Goal: Information Seeking & Learning: Learn about a topic

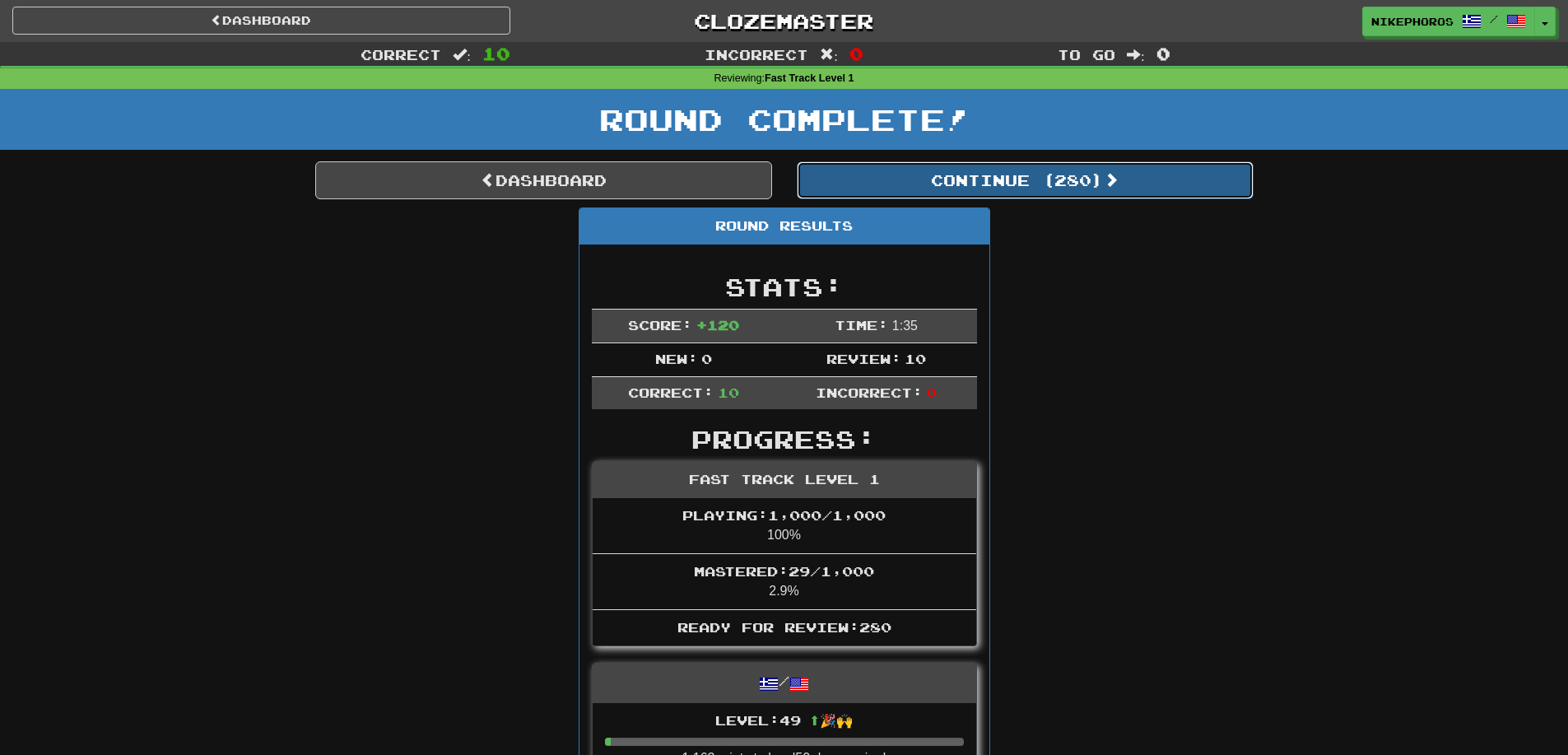
drag, startPoint x: 0, startPoint y: 0, endPoint x: 1032, endPoint y: 190, distance: 1049.3
click at [1032, 190] on button "Continue ( 280 )" at bounding box center [1025, 180] width 457 height 38
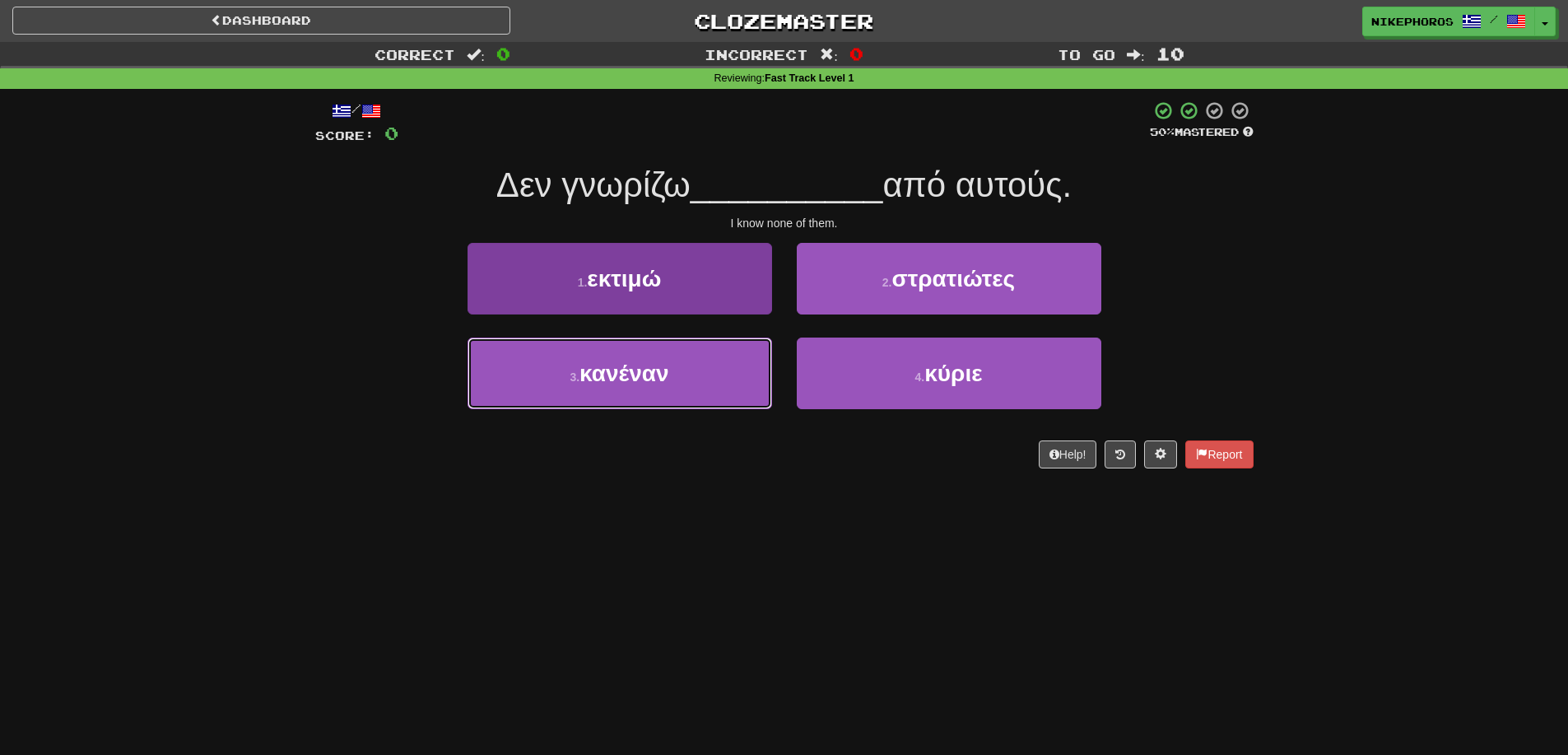
click at [664, 393] on button "3 . κανέναν" at bounding box center [620, 373] width 305 height 72
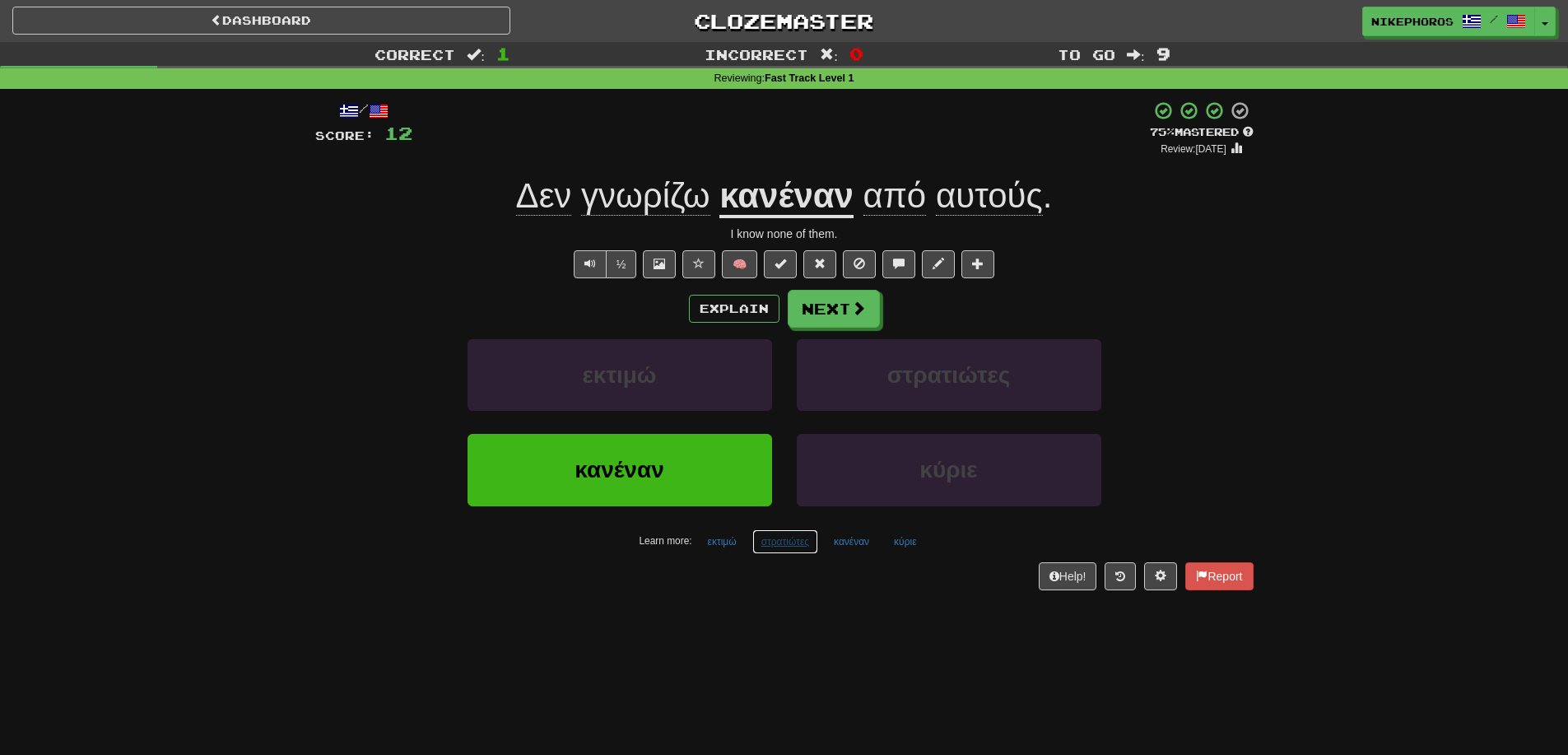
drag, startPoint x: 762, startPoint y: 535, endPoint x: 745, endPoint y: 535, distance: 17.0
click at [761, 535] on button "στρατιώτες" at bounding box center [785, 542] width 66 height 25
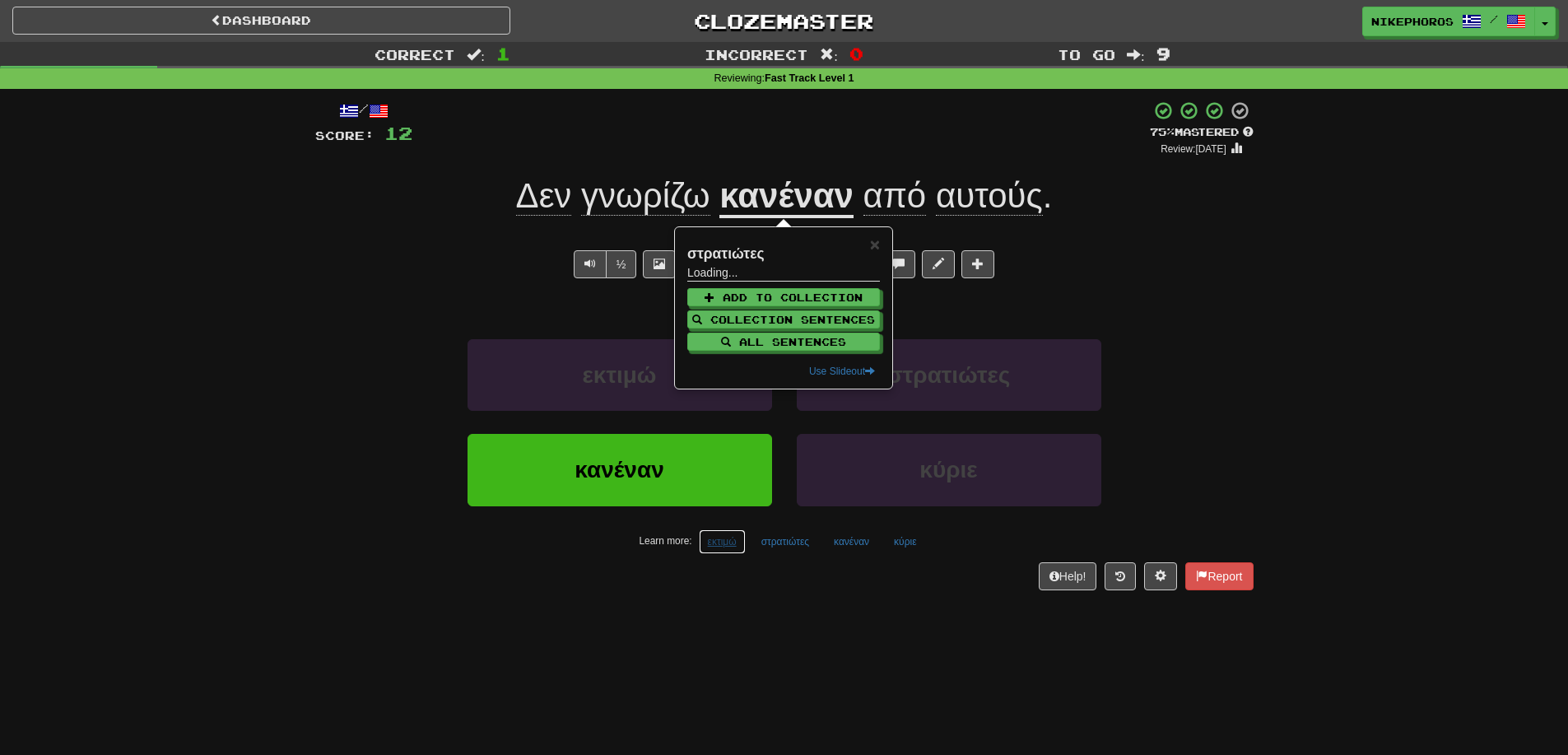
click at [742, 535] on button "εκτιμώ" at bounding box center [723, 542] width 47 height 25
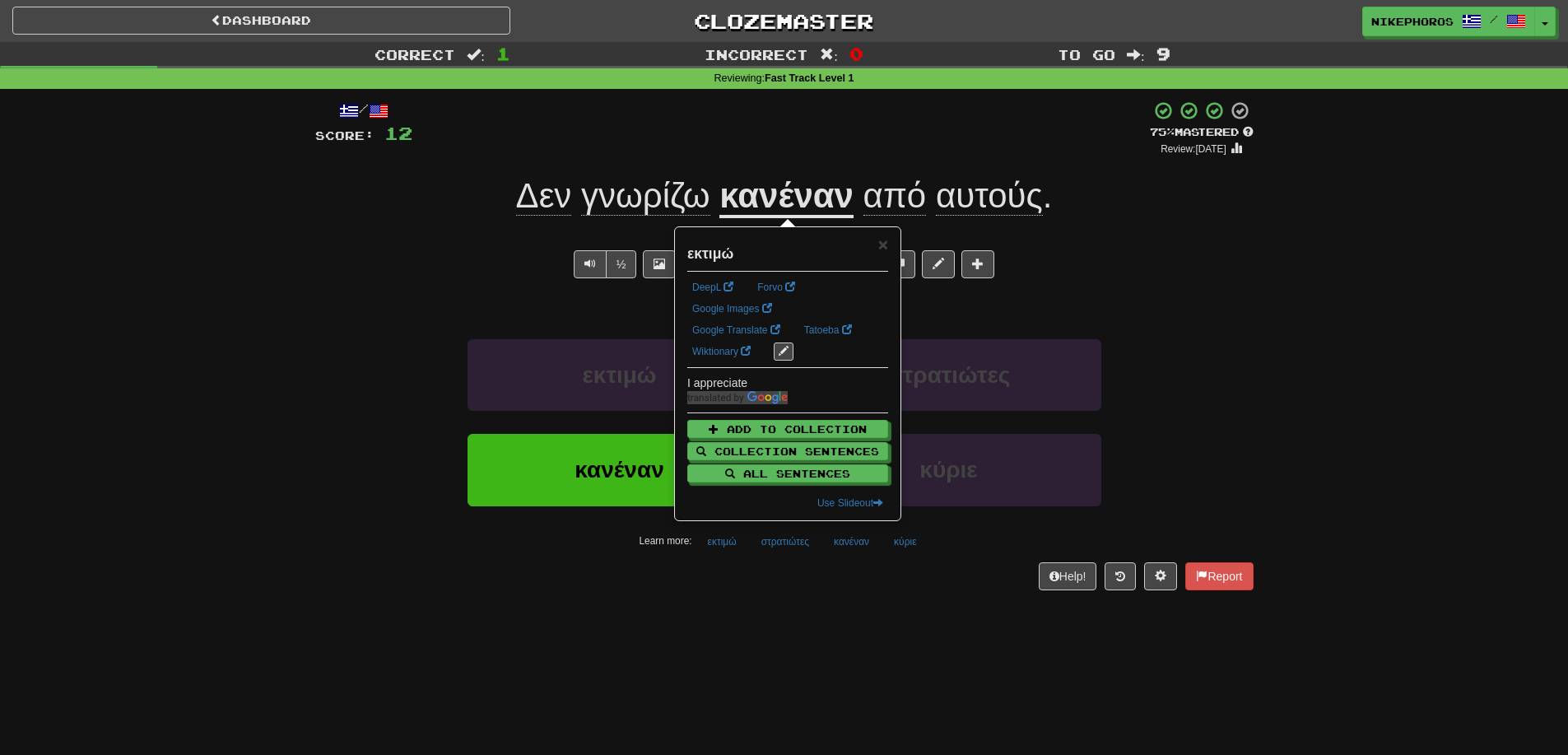
click at [812, 588] on div "Help! Report" at bounding box center [784, 577] width 938 height 28
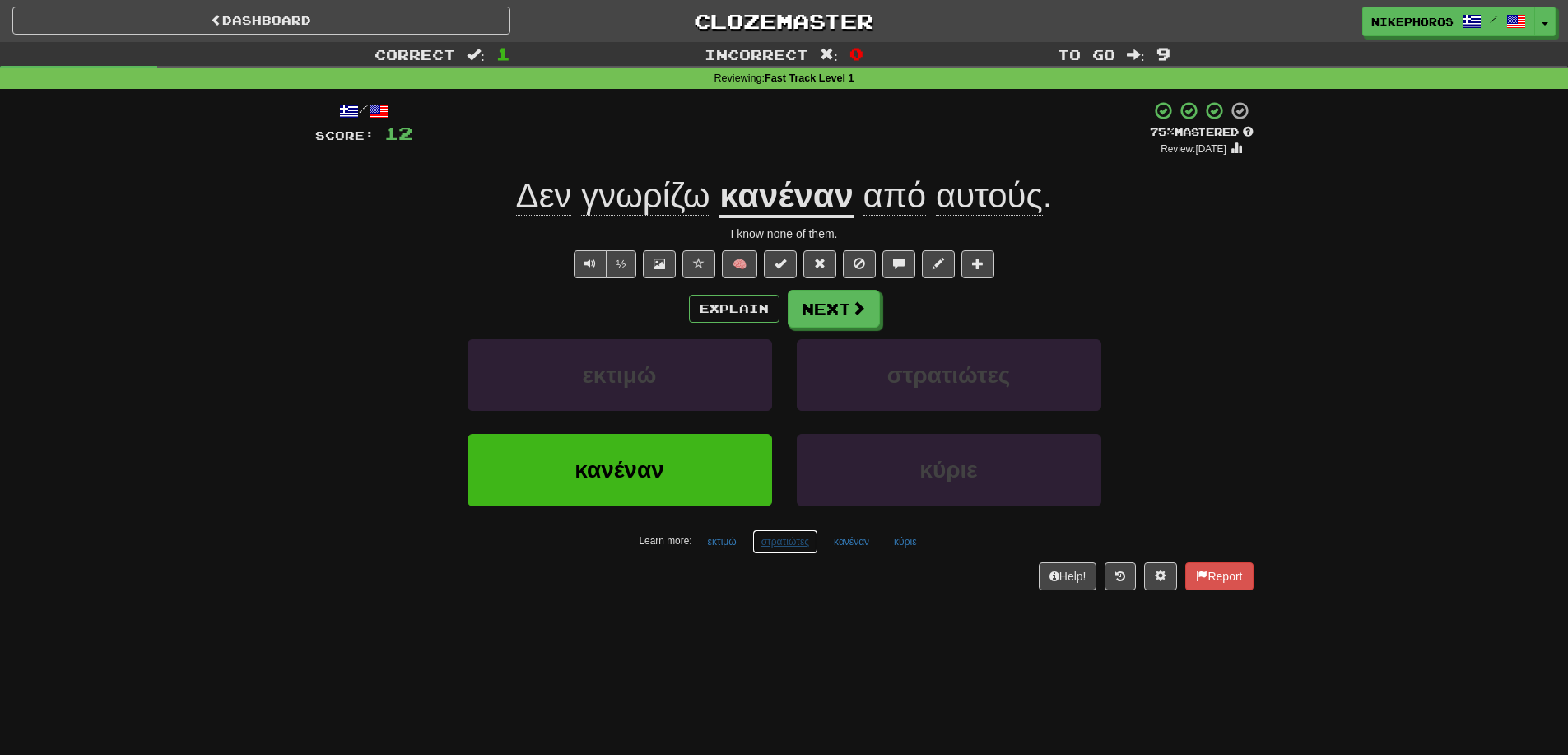
click at [799, 547] on button "στρατιώτες" at bounding box center [785, 542] width 66 height 25
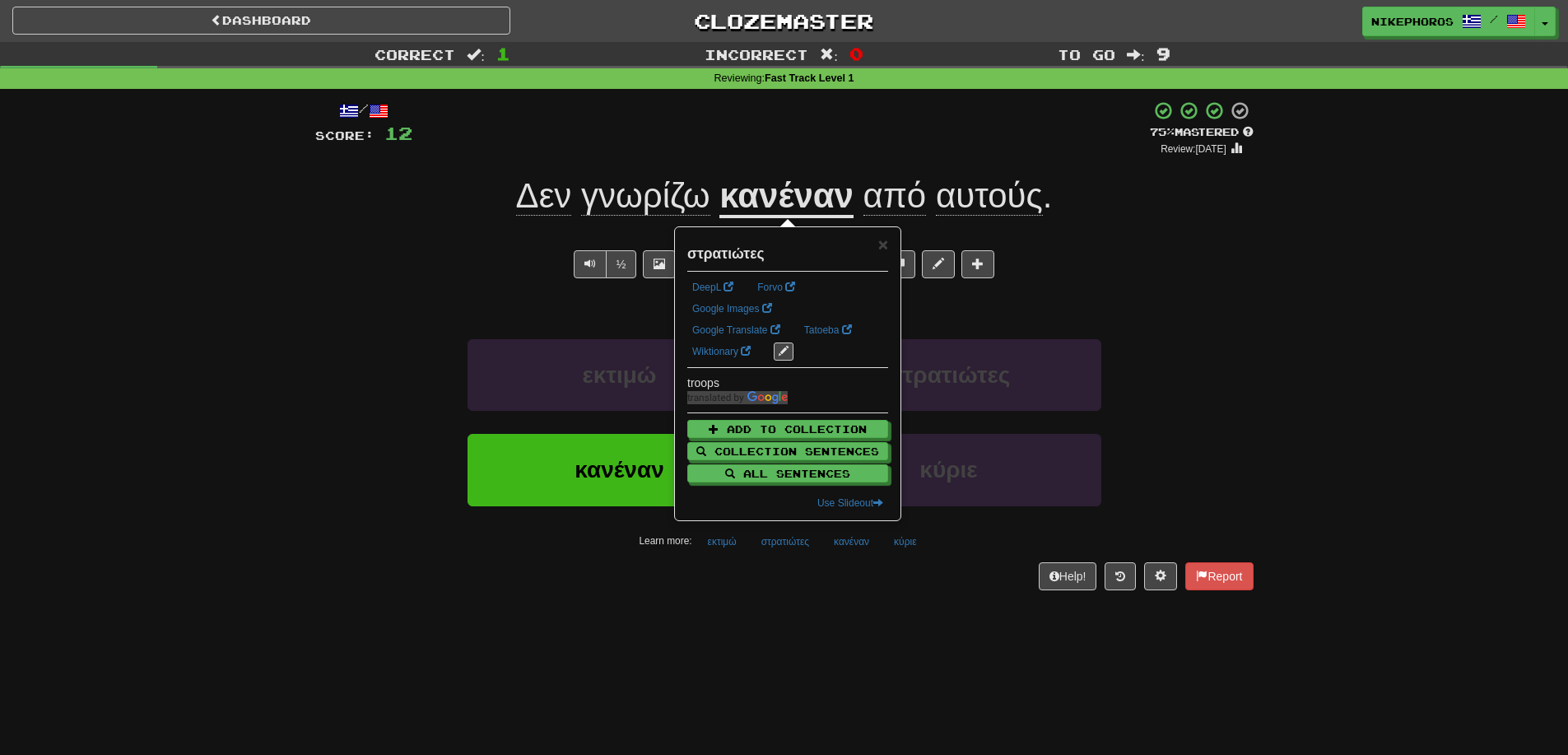
click at [785, 603] on div "/ Score: 12 + 12 75 % Mastered Review: [DATE] Δεν γνωρίζω κανέναν από αυτούς . …" at bounding box center [784, 351] width 938 height 524
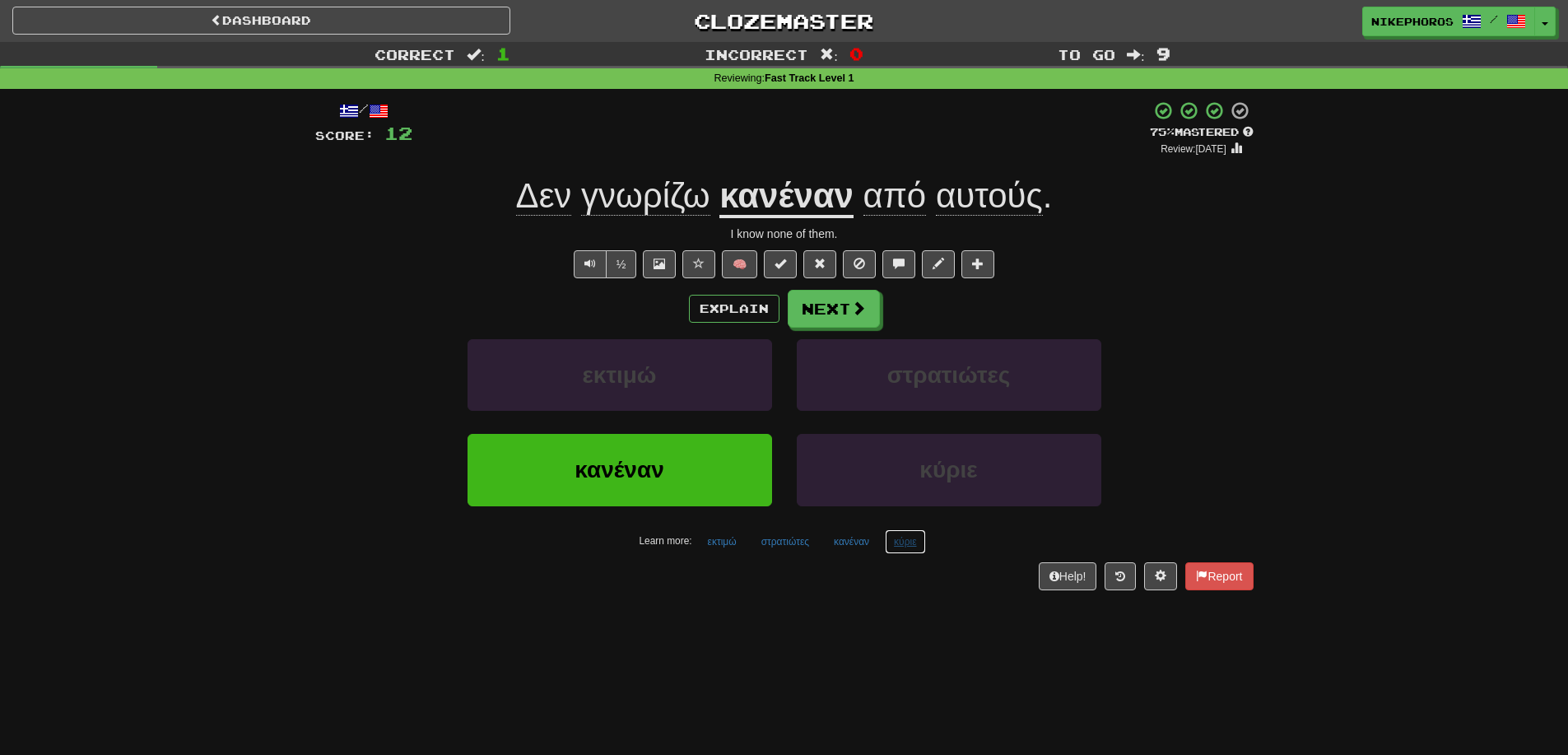
click at [915, 546] on button "κύριε" at bounding box center [905, 542] width 41 height 25
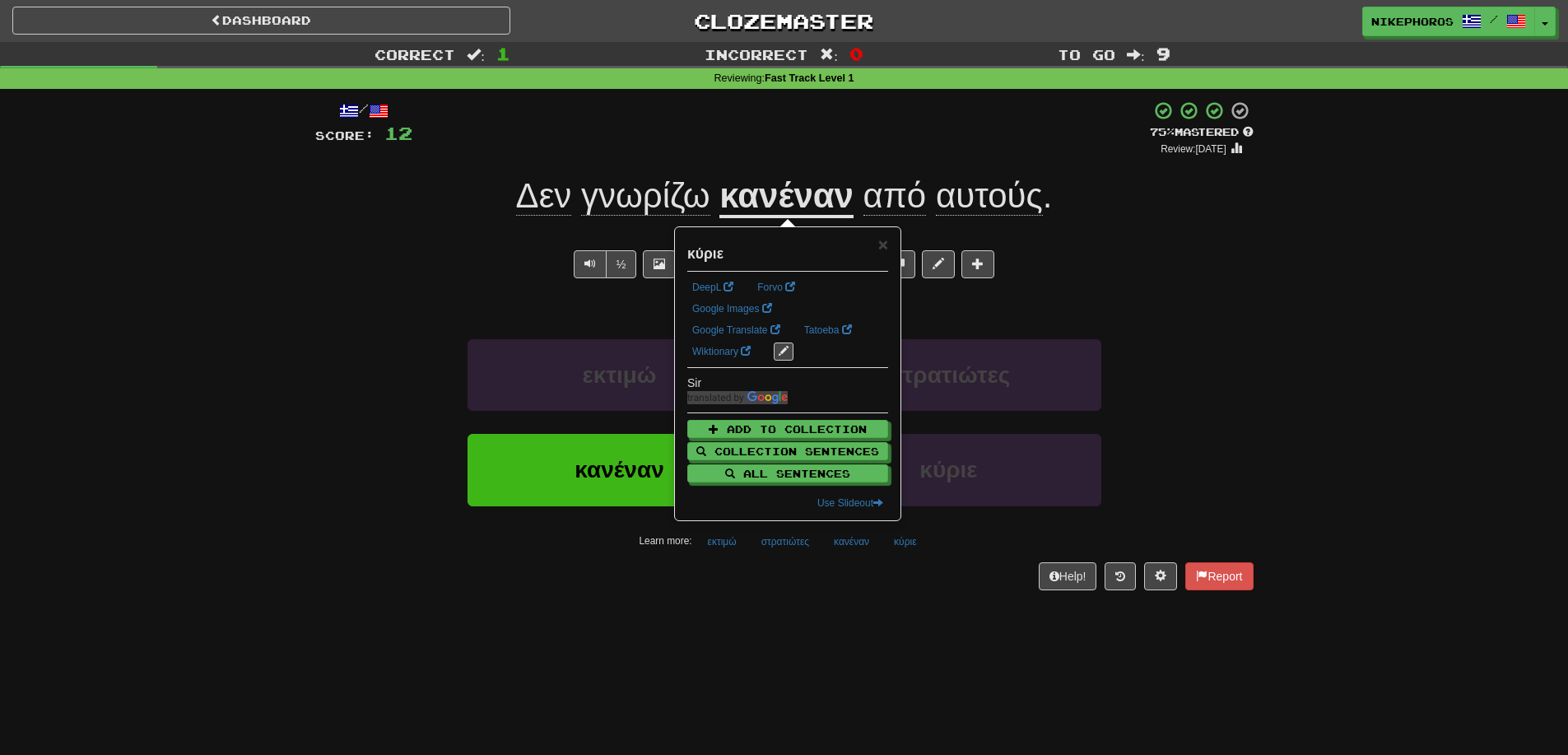
click at [918, 612] on div "/ Score: 12 + 12 75 % Mastered Review: [DATE] Δεν γνωρίζω κανέναν από αυτούς . …" at bounding box center [784, 351] width 938 height 524
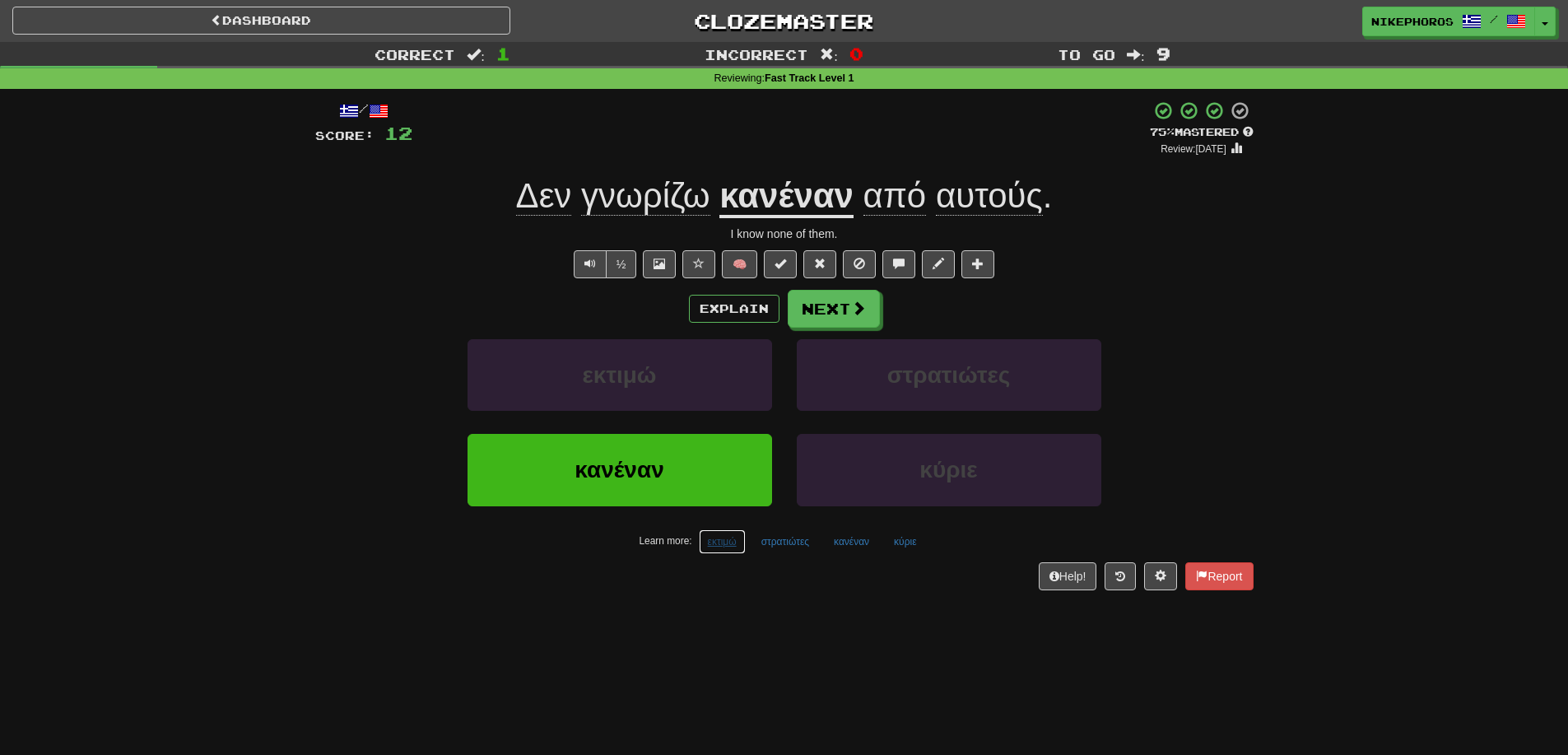
click at [727, 545] on button "εκτιμώ" at bounding box center [723, 542] width 47 height 25
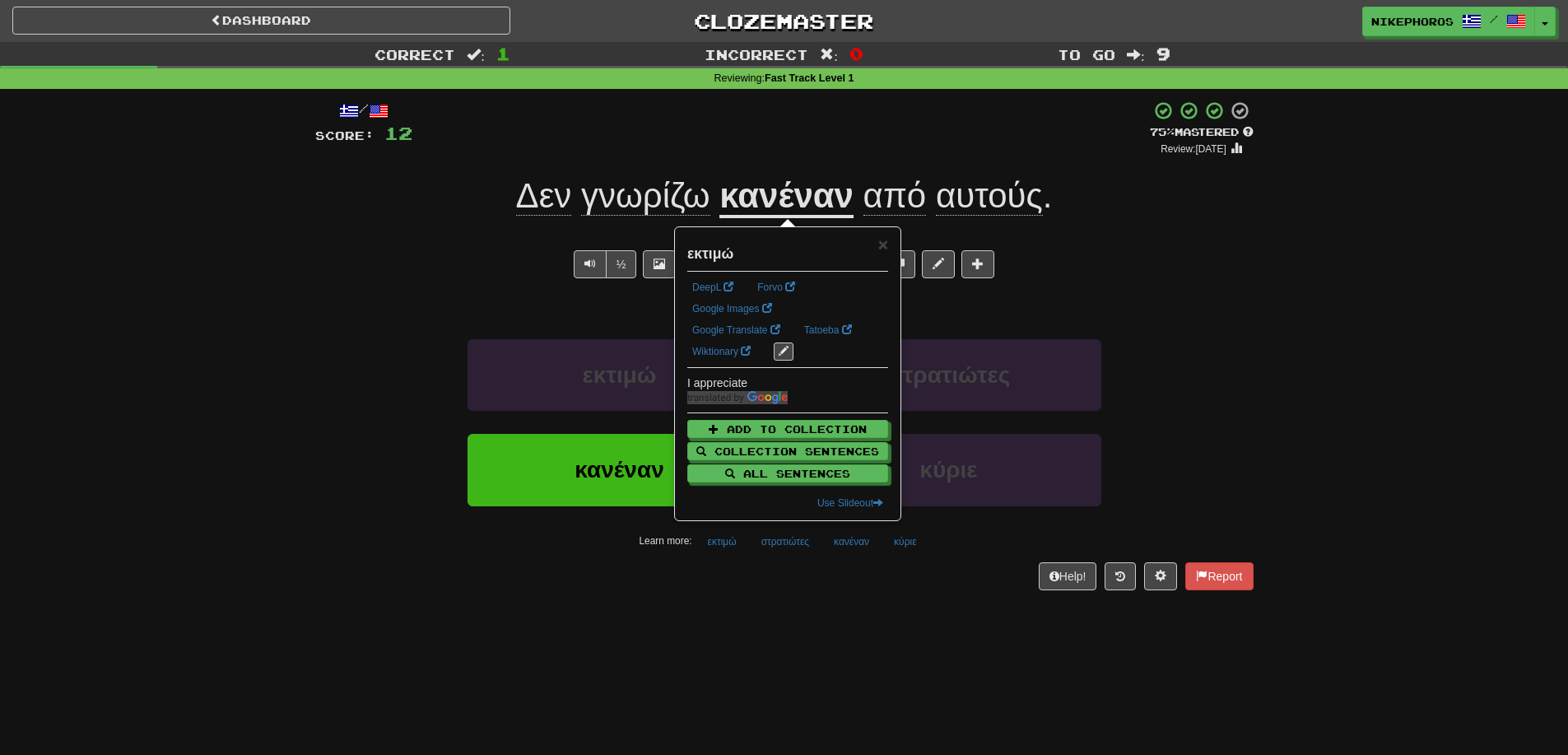
click at [747, 620] on div "Dashboard Clozemaster Nikephoros / Toggle Dropdown Dashboard Leaderboard Activi…" at bounding box center [784, 378] width 1568 height 755
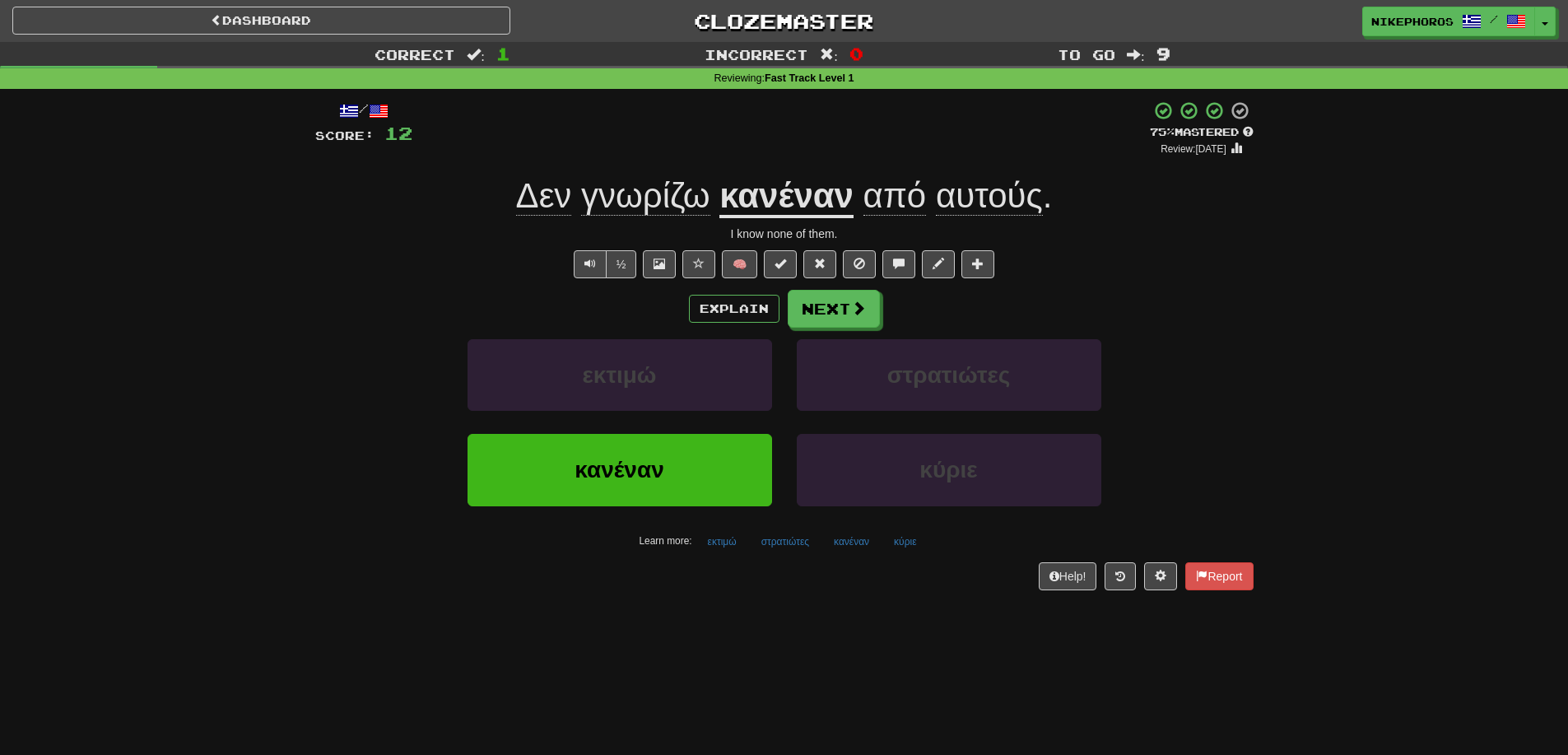
click at [1097, 339] on div "στρατιώτες" at bounding box center [949, 386] width 329 height 94
click at [708, 542] on button "εκτιμώ" at bounding box center [723, 542] width 47 height 25
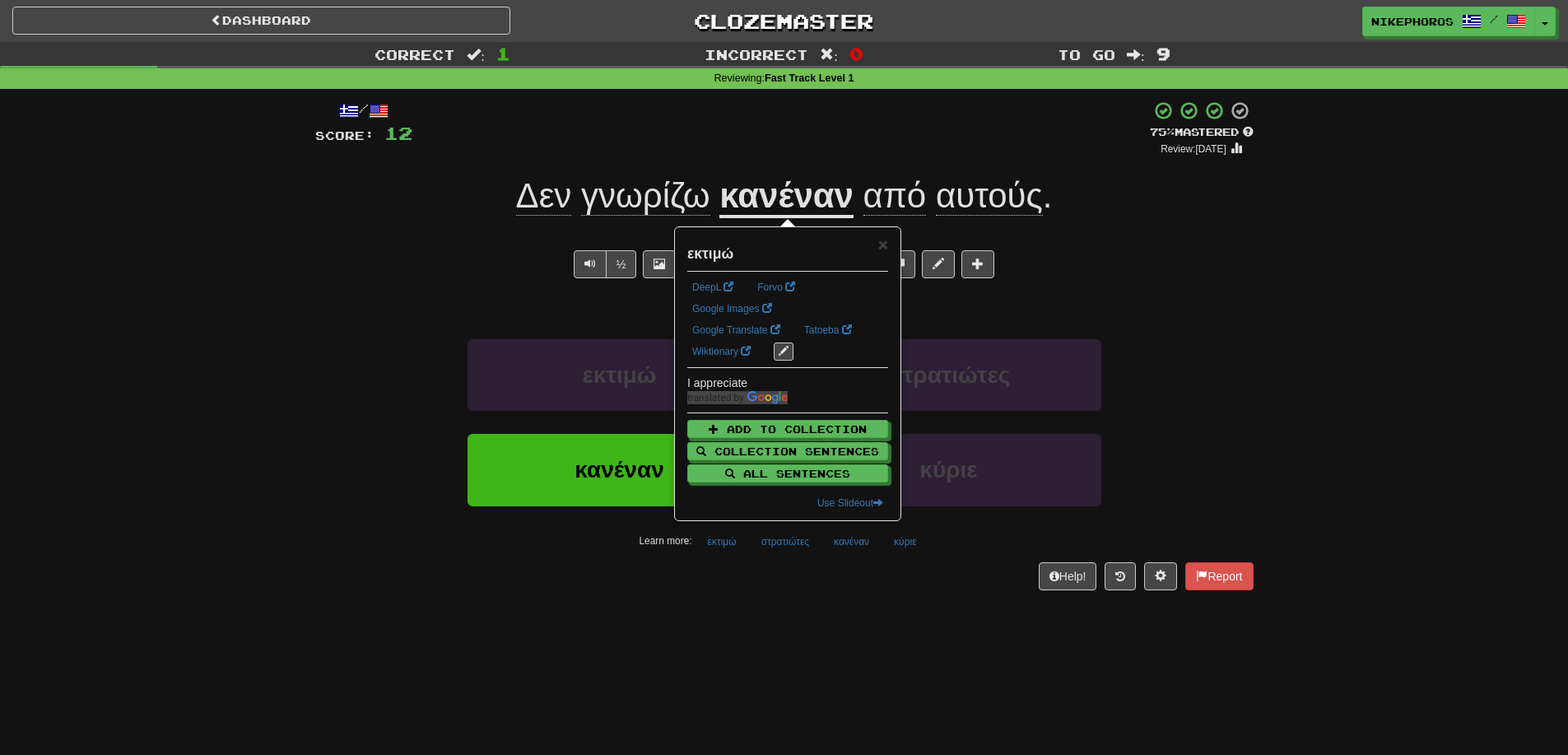
click at [728, 587] on div "Help! Report" at bounding box center [784, 577] width 938 height 28
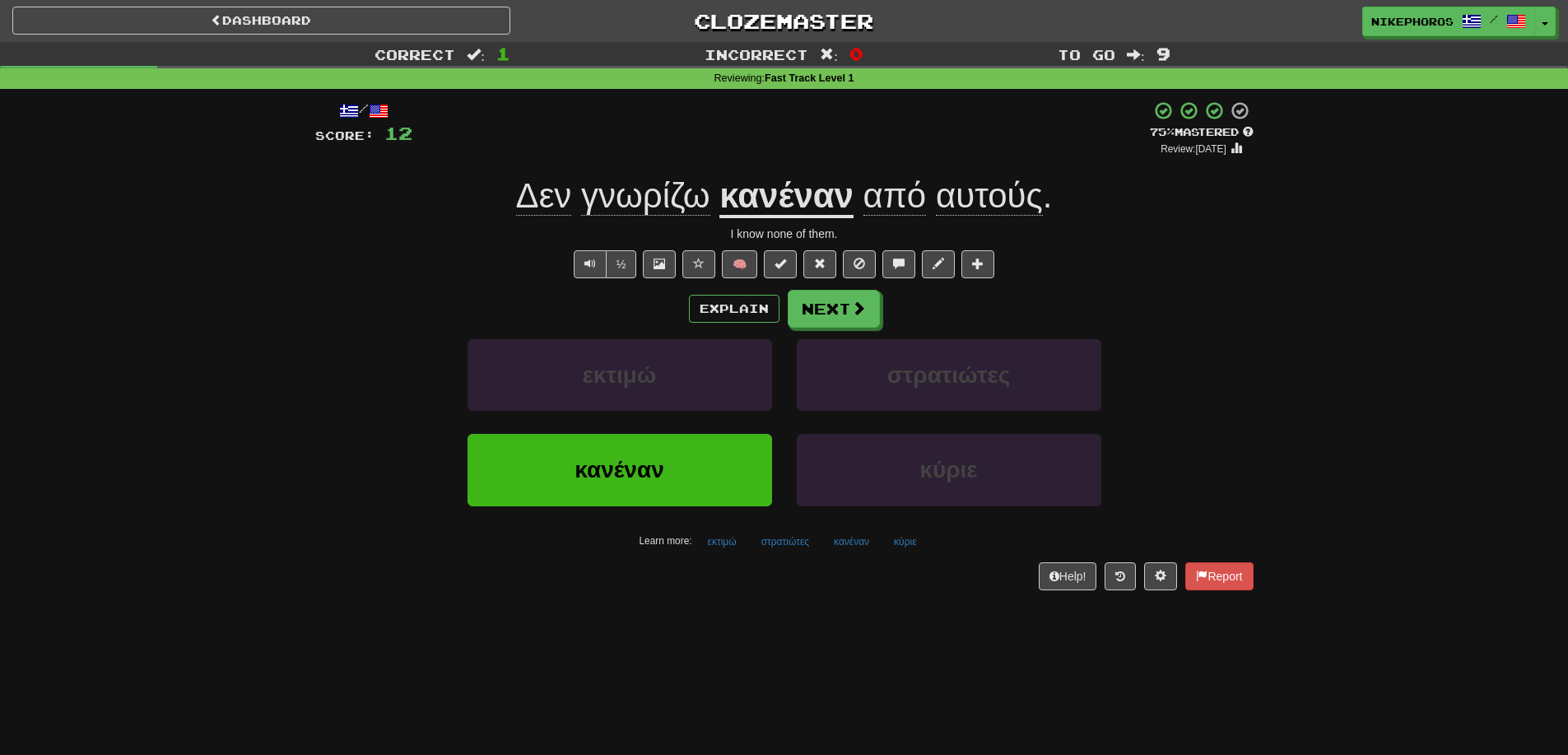
click at [751, 707] on div "Dashboard Clozemaster Nikephoros / Toggle Dropdown Dashboard Leaderboard Activi…" at bounding box center [784, 378] width 1568 height 755
click at [718, 535] on button "εκτιμώ" at bounding box center [723, 542] width 47 height 25
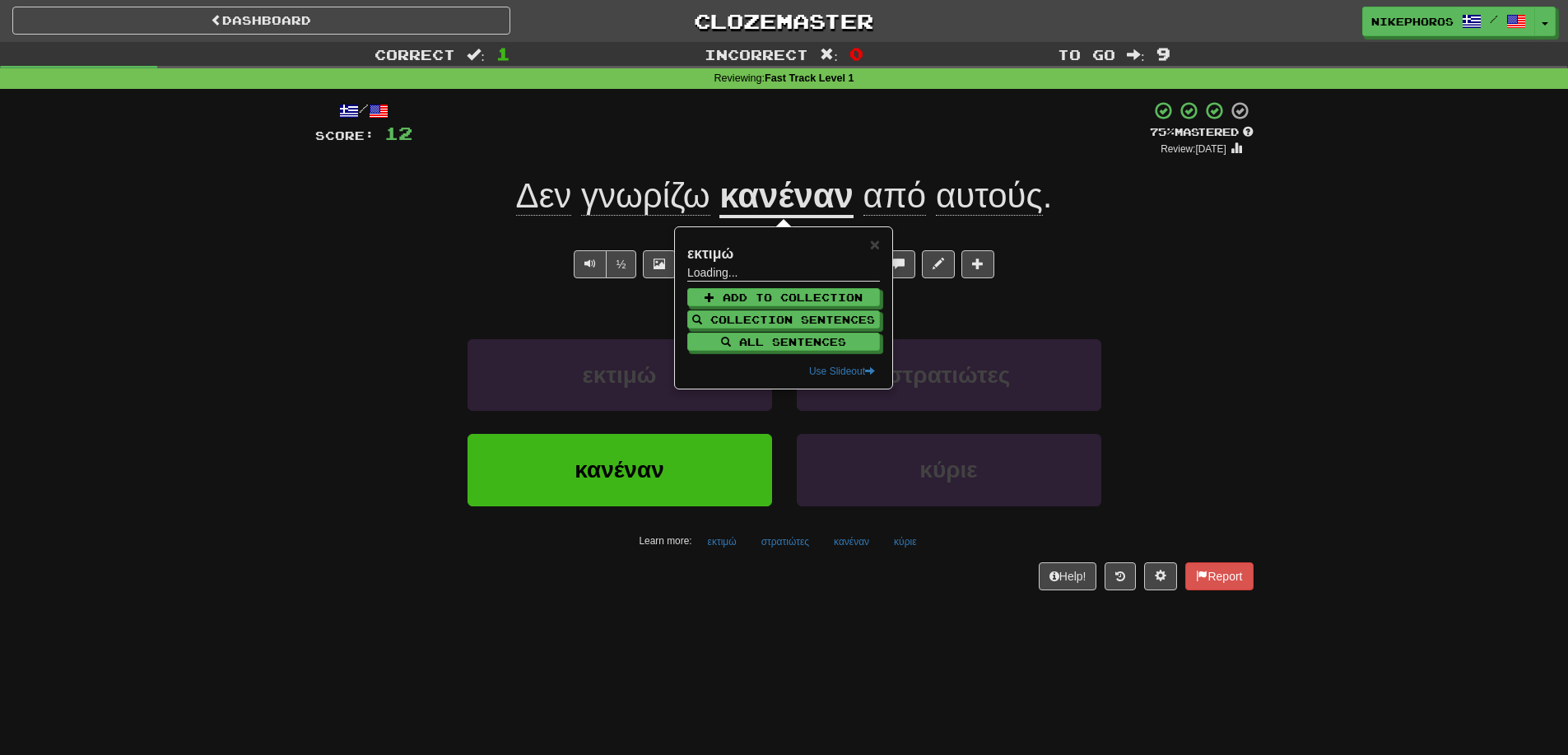
click at [759, 599] on div "/ Score: 12 + 12 75 % Mastered Review: [DATE] Δεν γνωρίζω κανέναν από αυτούς . …" at bounding box center [784, 351] width 938 height 524
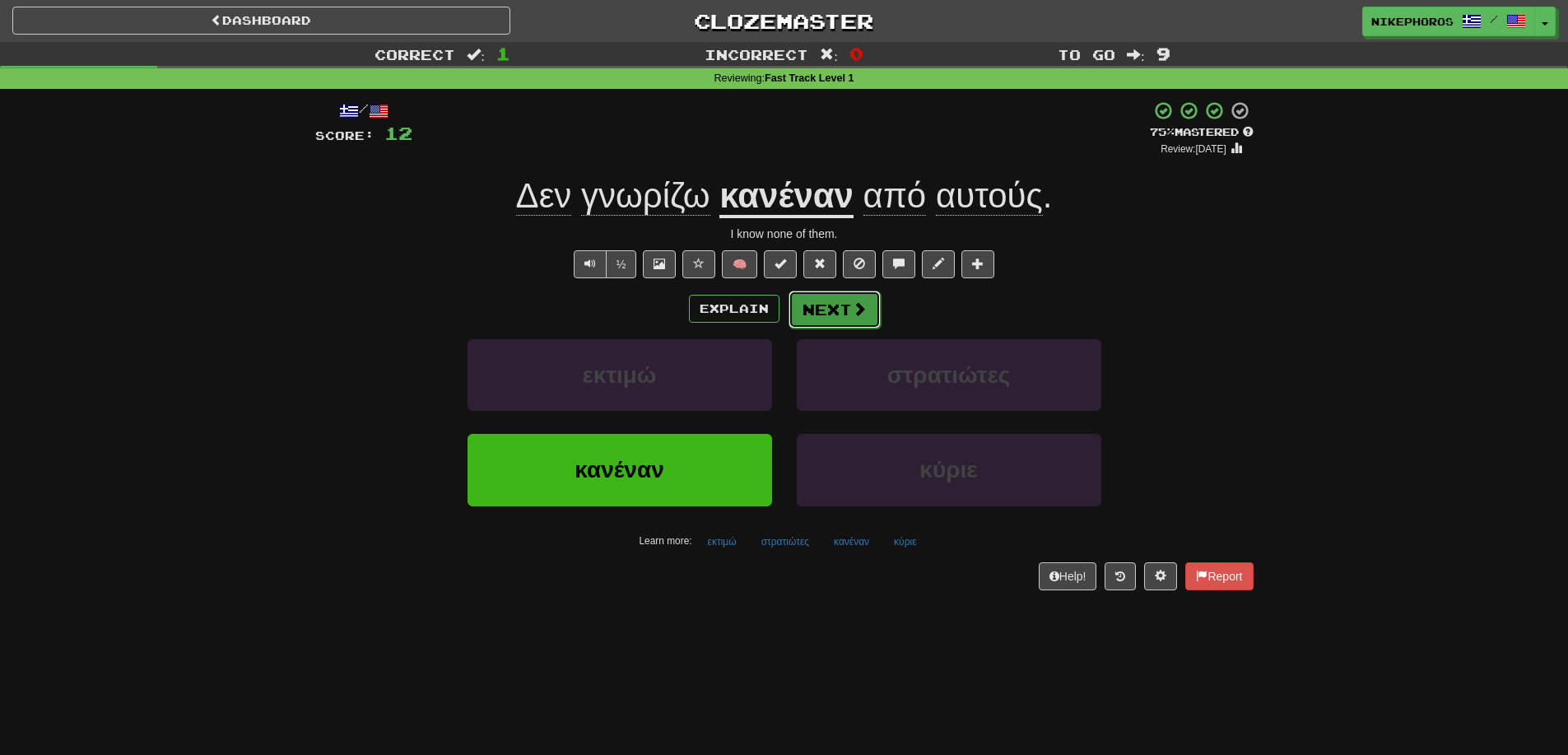
click at [831, 307] on button "Next" at bounding box center [834, 310] width 93 height 38
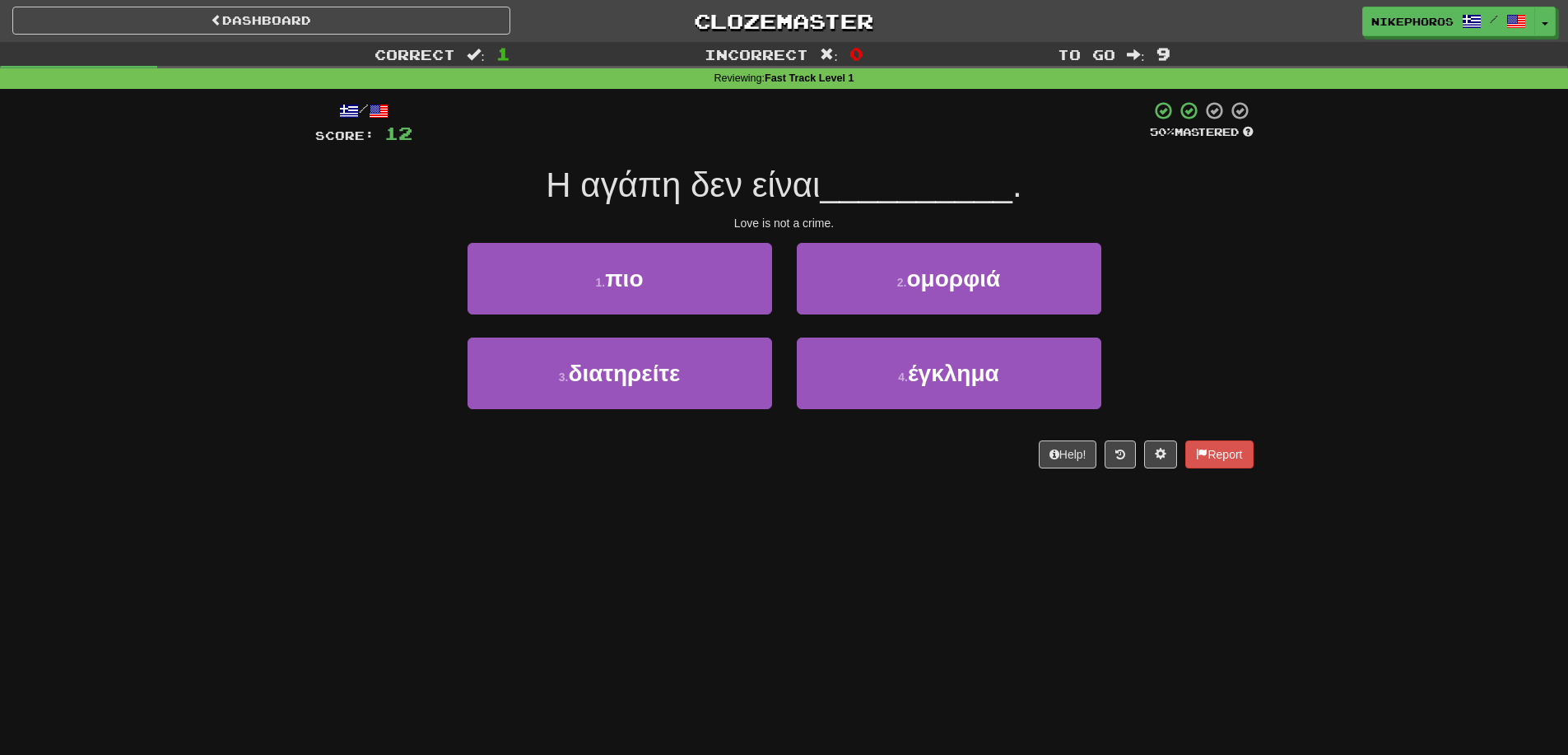
click at [1242, 348] on div "3 . διατηρείτε 4 . έγκλημα" at bounding box center [784, 384] width 987 height 94
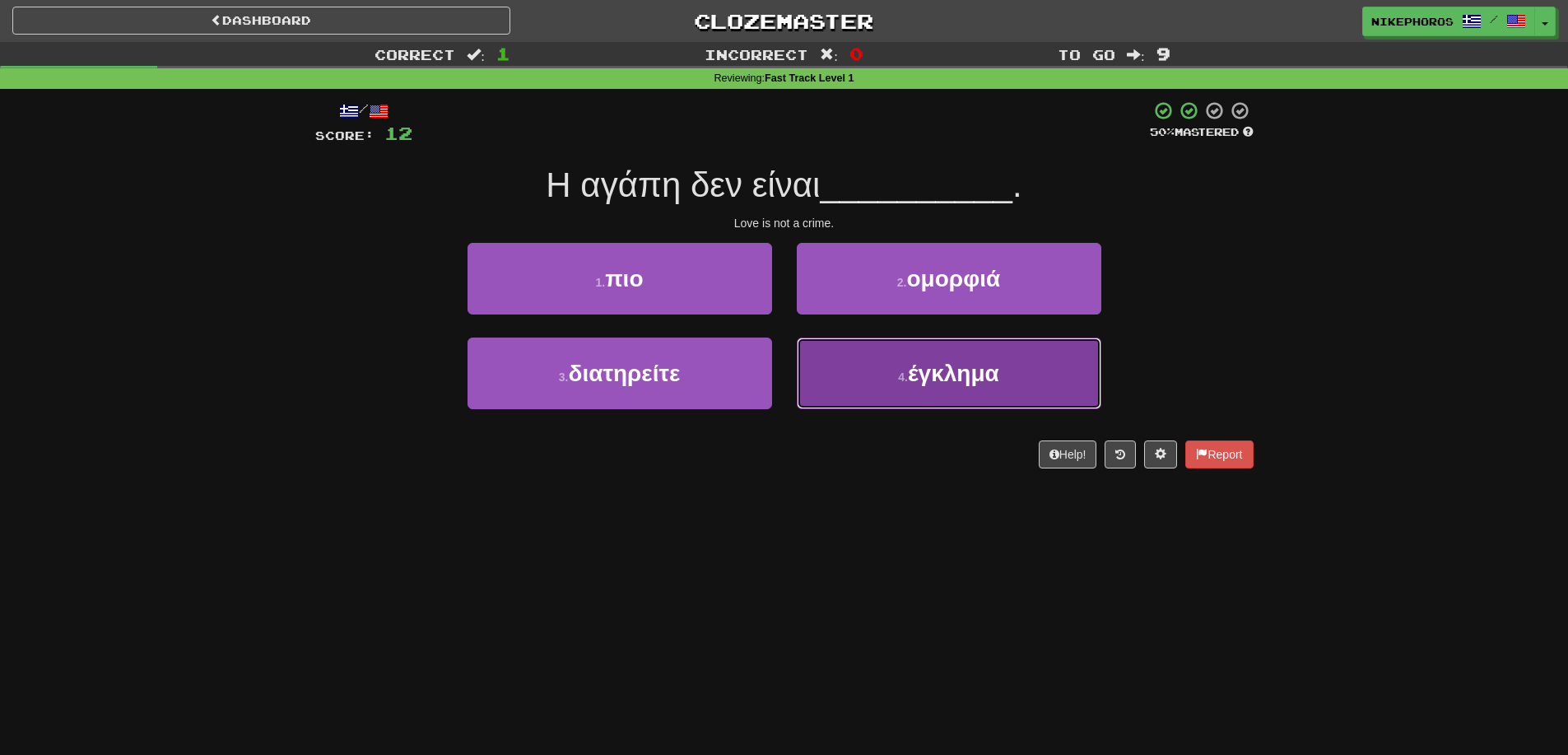
click at [1055, 378] on button "4 . έγκλημα" at bounding box center [949, 373] width 305 height 72
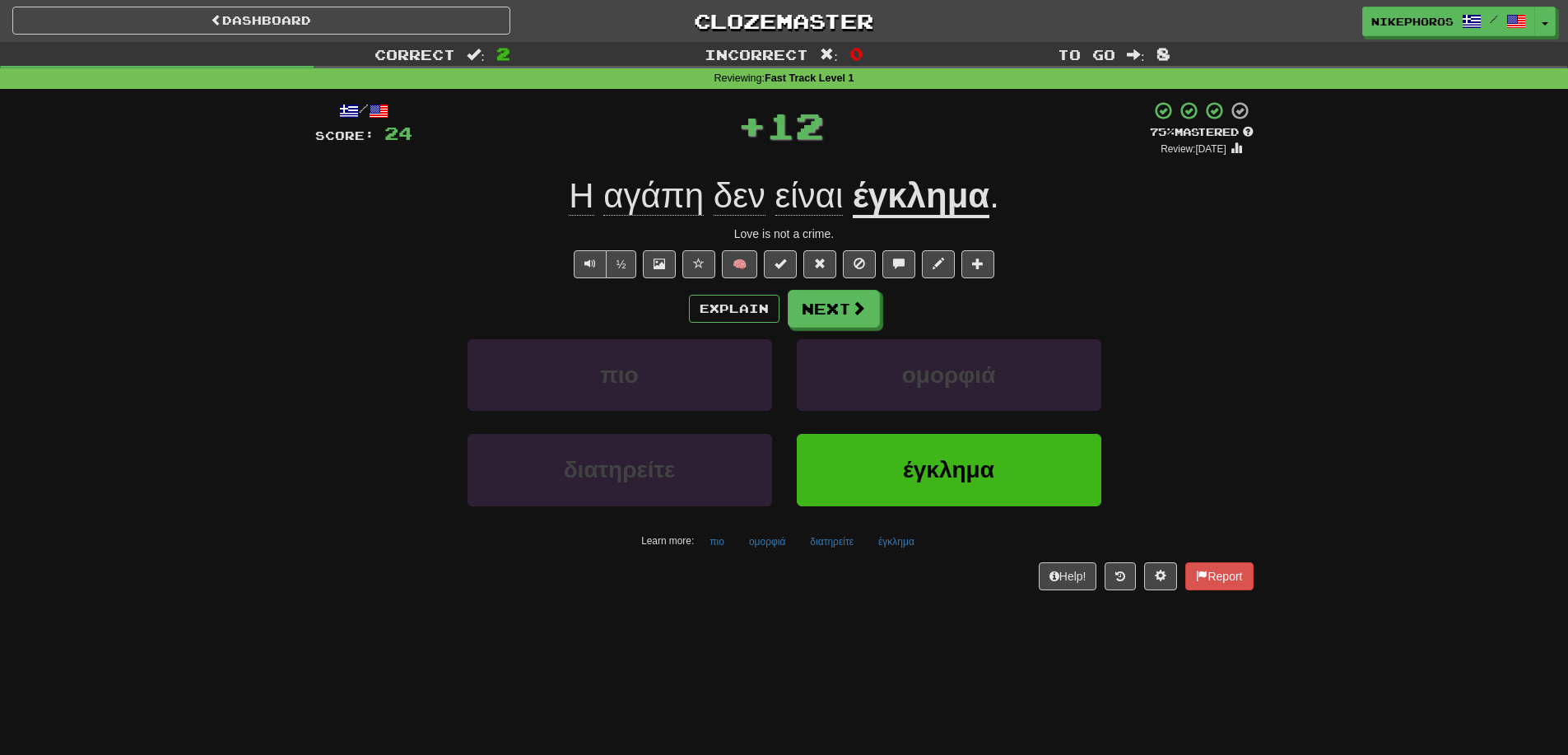
click at [1224, 339] on div "πιο ομορφιά" at bounding box center [784, 386] width 987 height 94
click at [886, 210] on u "έγκλημα" at bounding box center [921, 197] width 137 height 42
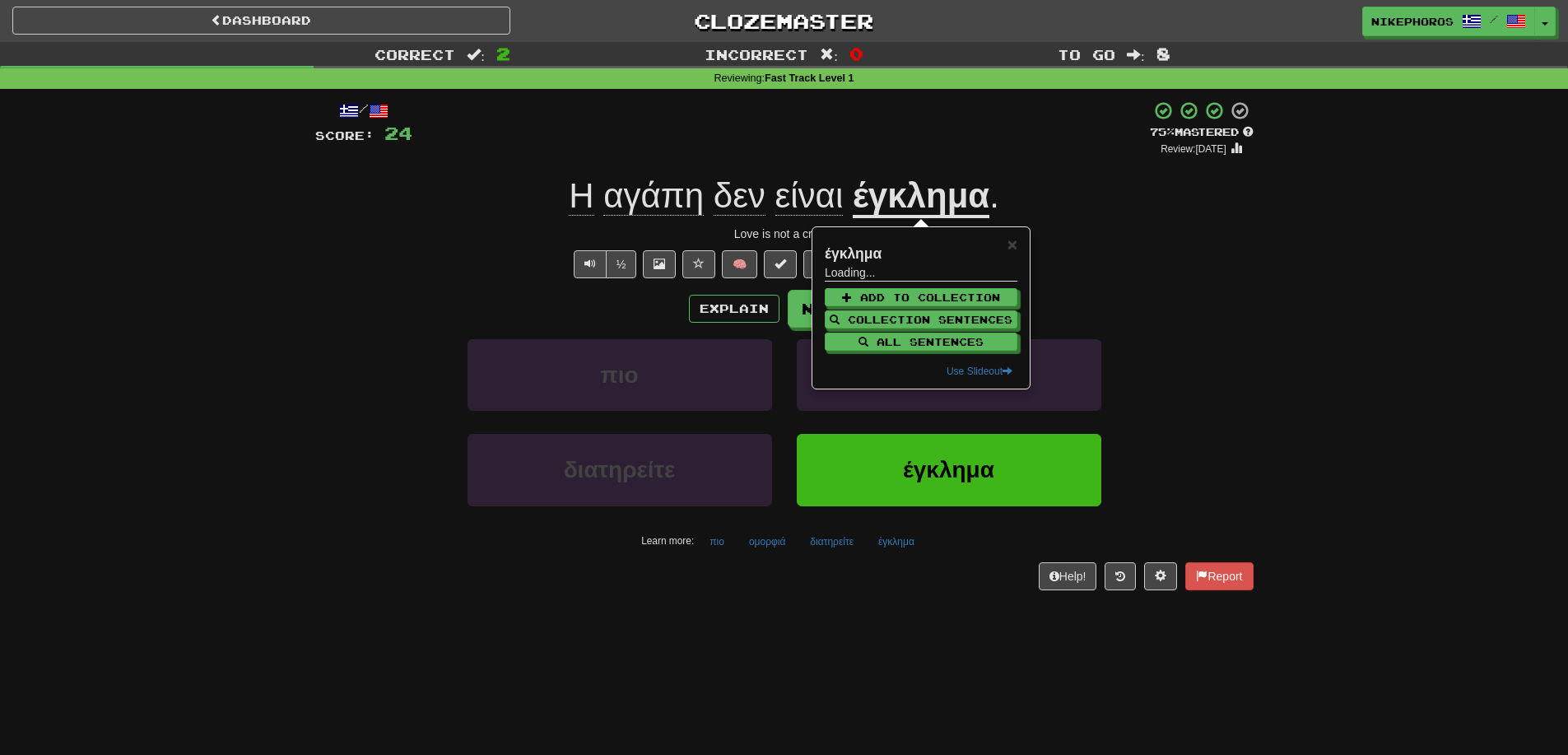
drag, startPoint x: 1282, startPoint y: 250, endPoint x: 1173, endPoint y: 279, distance: 112.8
click at [1282, 252] on div "Correct : 2 Incorrect : 0 To go : 8 Reviewing : Fast Track Level 1 / Score: 24 …" at bounding box center [784, 328] width 1568 height 571
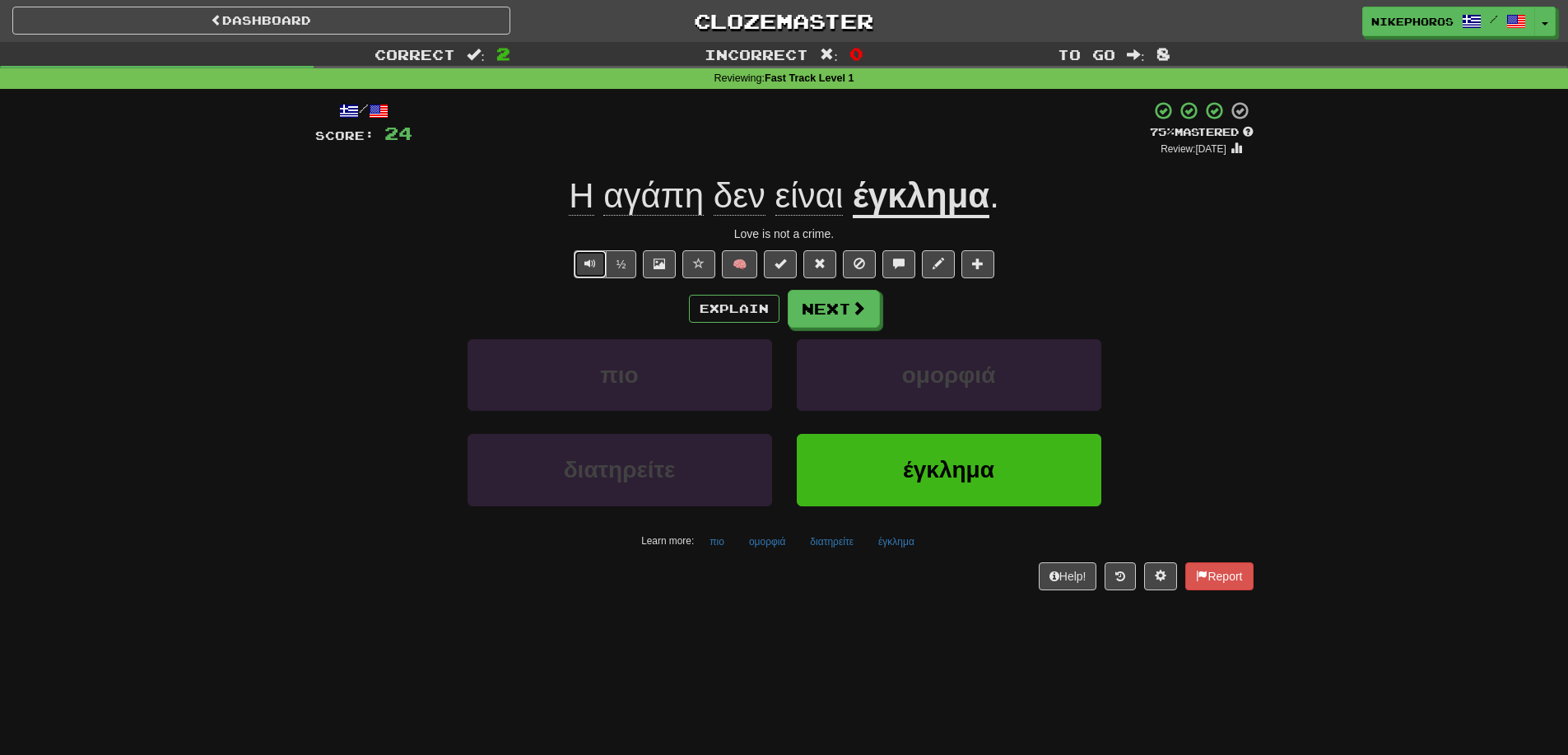
click at [582, 261] on button "Text-to-speech controls" at bounding box center [590, 264] width 33 height 28
click at [348, 260] on div "½ 🧠" at bounding box center [784, 264] width 938 height 28
click at [836, 550] on button "διατηρείτε" at bounding box center [832, 542] width 61 height 25
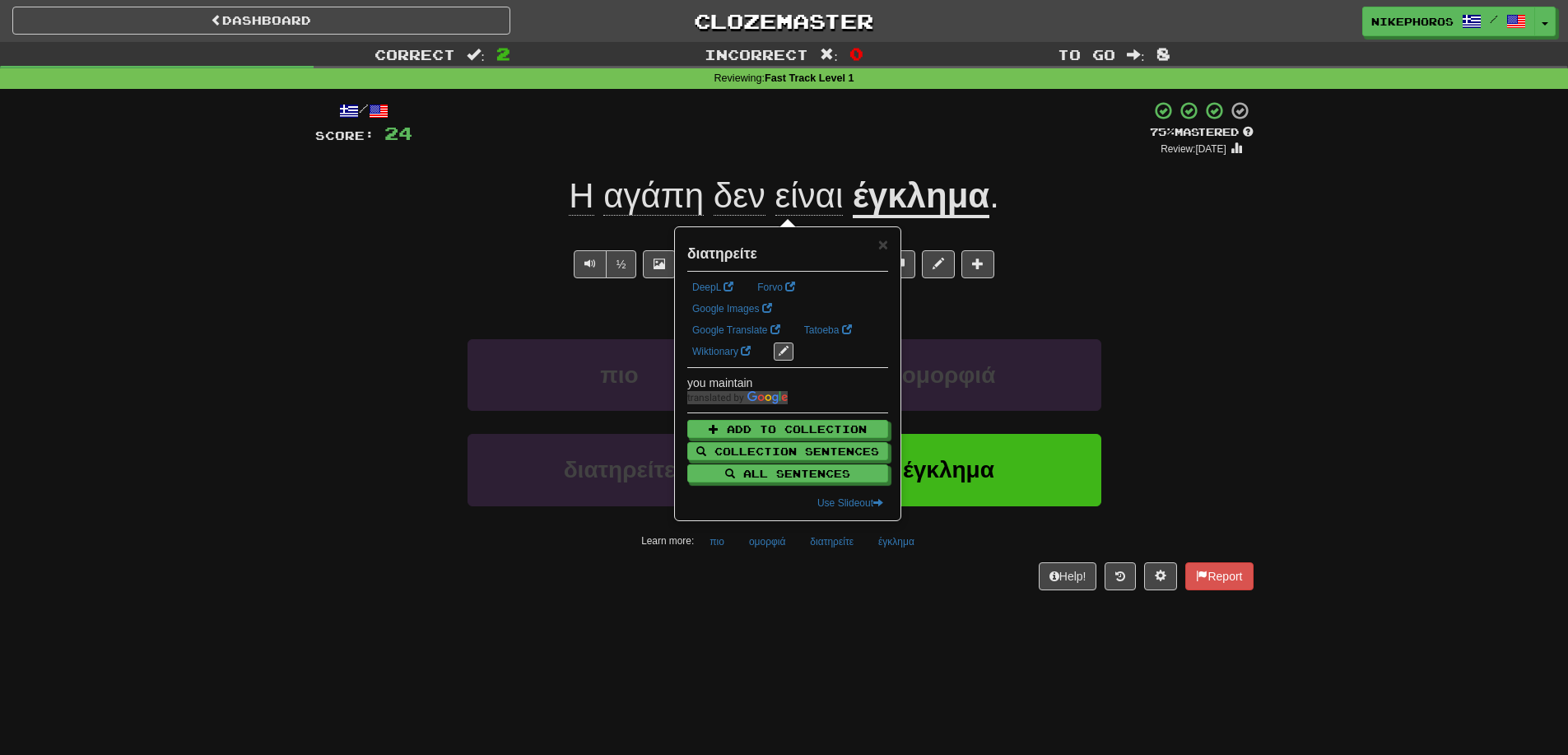
click at [826, 600] on div "/ Score: 24 + 12 75 % Mastered Review: [DATE] Η αγάπη δεν είναι έγκλημα . Love …" at bounding box center [784, 351] width 938 height 524
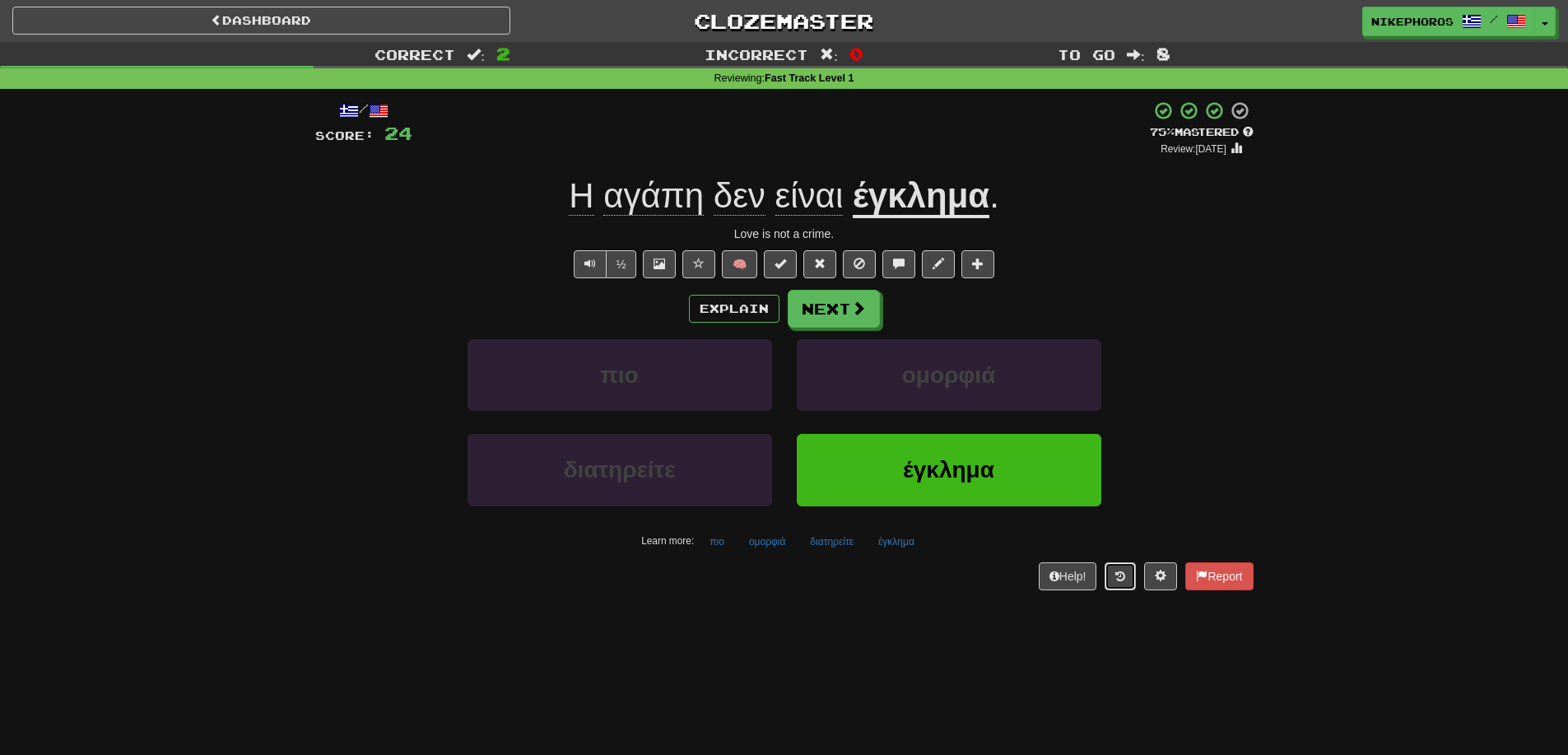
click at [1133, 575] on button at bounding box center [1121, 577] width 31 height 28
